Goal: Task Accomplishment & Management: Manage account settings

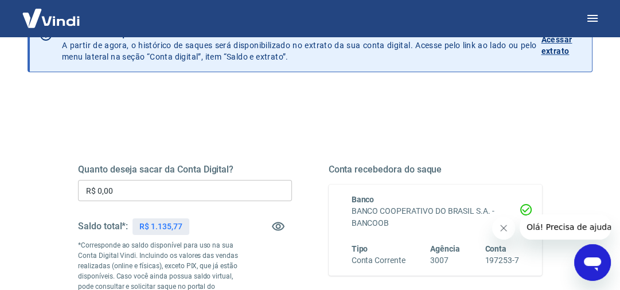
scroll to position [138, 0]
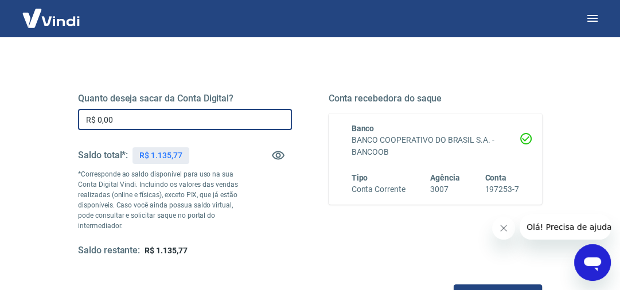
click at [131, 119] on input "R$ 0,00" at bounding box center [185, 119] width 214 height 21
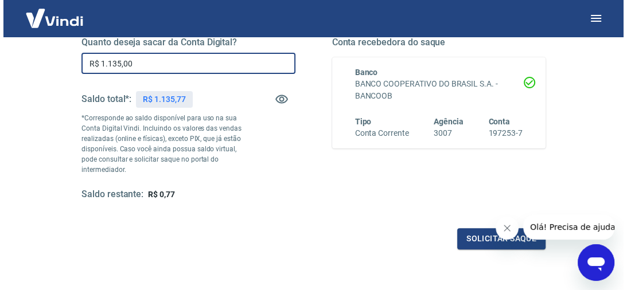
scroll to position [275, 0]
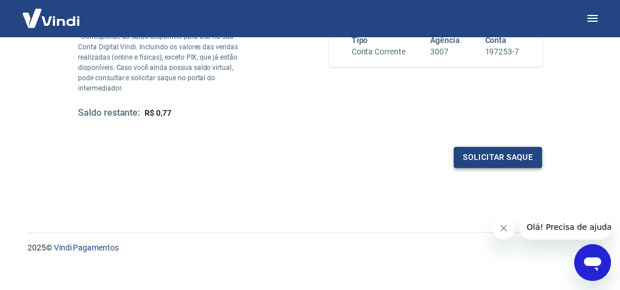
type input "R$ 1.135,00"
click at [477, 156] on button "Solicitar saque" at bounding box center [498, 157] width 88 height 21
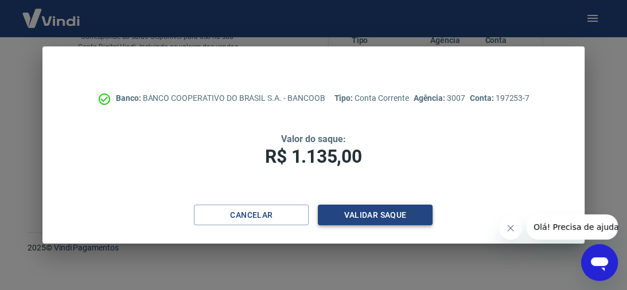
click at [383, 210] on button "Validar saque" at bounding box center [375, 215] width 115 height 21
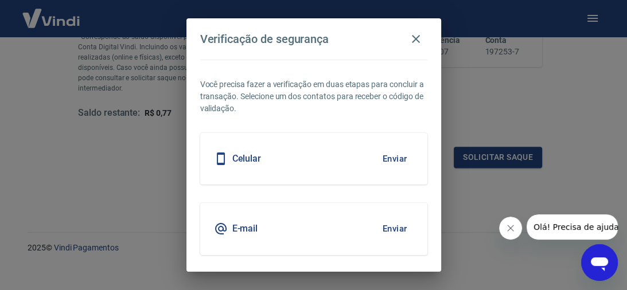
click at [386, 228] on button "Enviar" at bounding box center [394, 229] width 37 height 24
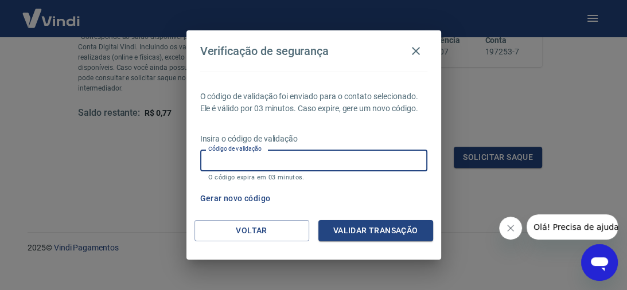
click at [239, 161] on input "Código de validação" at bounding box center [313, 160] width 227 height 21
type input "565922"
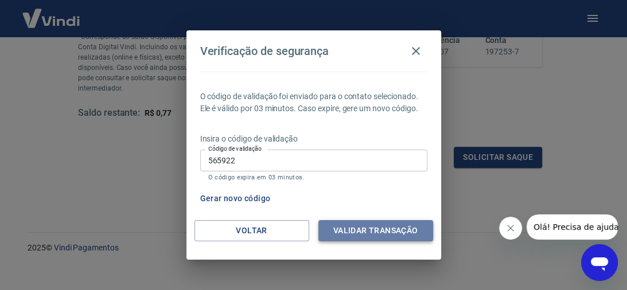
click at [357, 224] on button "Validar transação" at bounding box center [375, 230] width 115 height 21
